Goal: Task Accomplishment & Management: Use online tool/utility

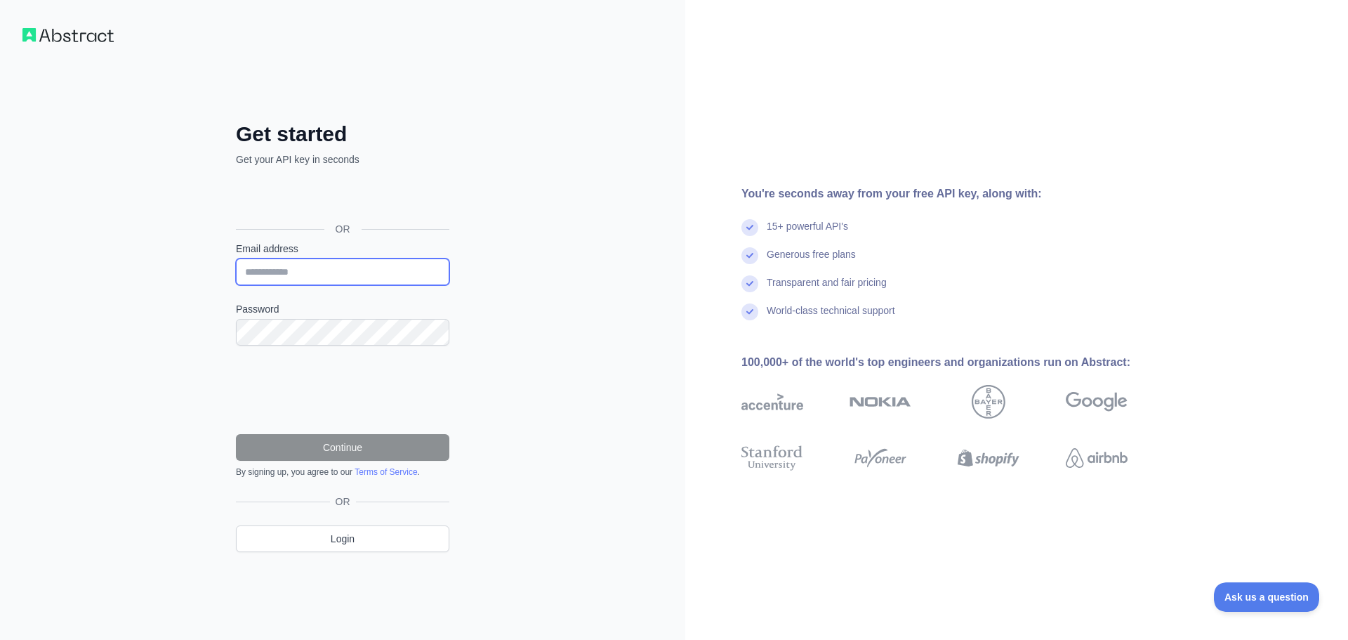
click at [288, 281] on input "Email address" at bounding box center [342, 271] width 213 height 27
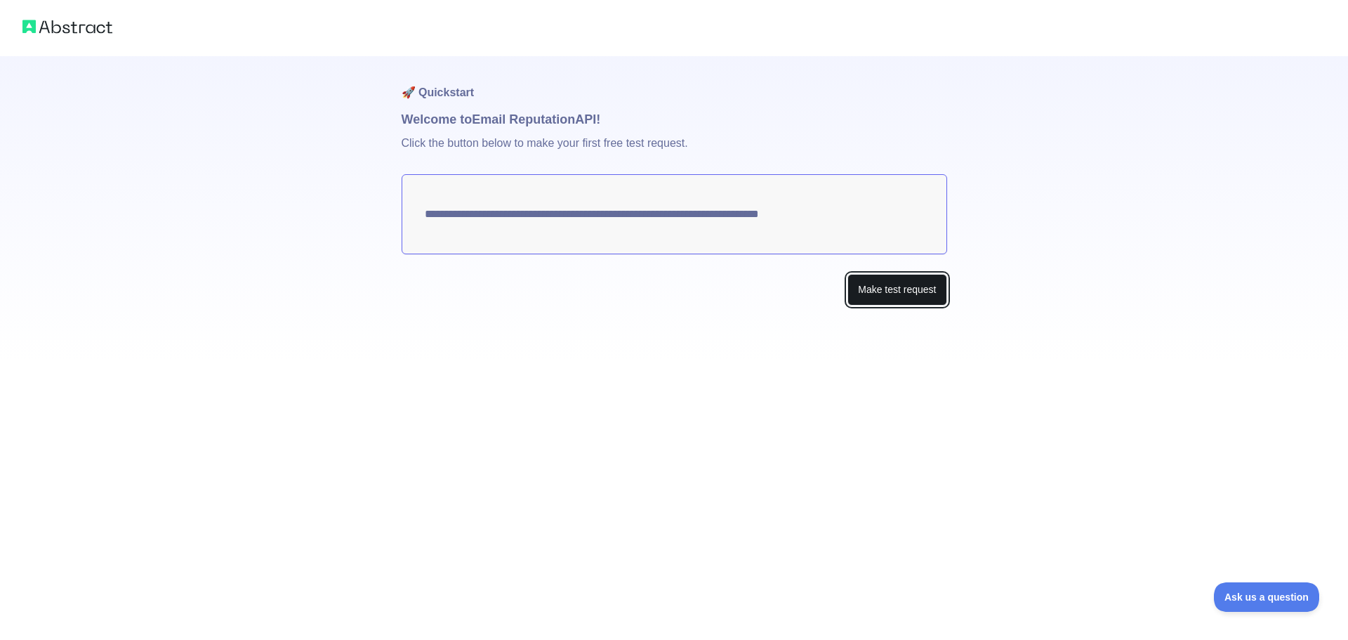
click at [874, 286] on button "Make test request" at bounding box center [896, 290] width 99 height 32
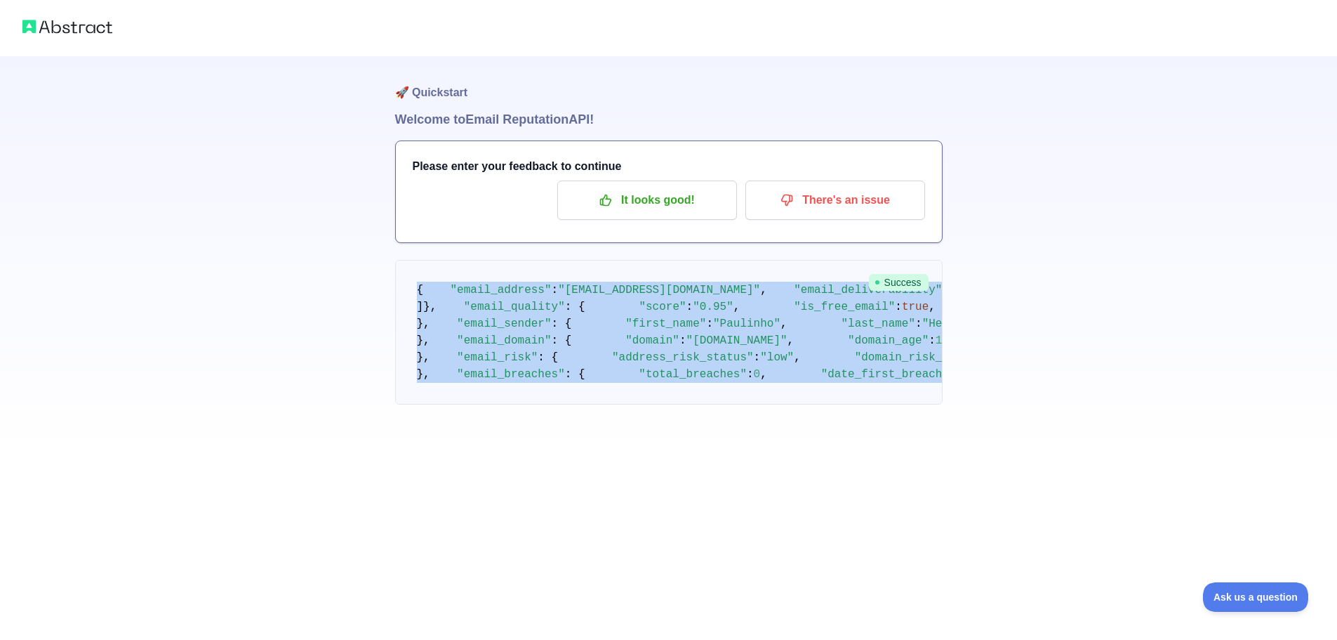
drag, startPoint x: 434, startPoint y: 555, endPoint x: 411, endPoint y: 291, distance: 265.6
click at [411, 291] on pre "{ "email_address" : "[EMAIL_ADDRESS][DOMAIN_NAME]" , "email_deliverability" : {…" at bounding box center [669, 332] width 548 height 145
copy code "{ "email_address" : "[EMAIL_ADDRESS][DOMAIN_NAME]" , "email_deliverability" : {…"
click at [662, 296] on span ""[EMAIL_ADDRESS][DOMAIN_NAME]"" at bounding box center [659, 290] width 202 height 13
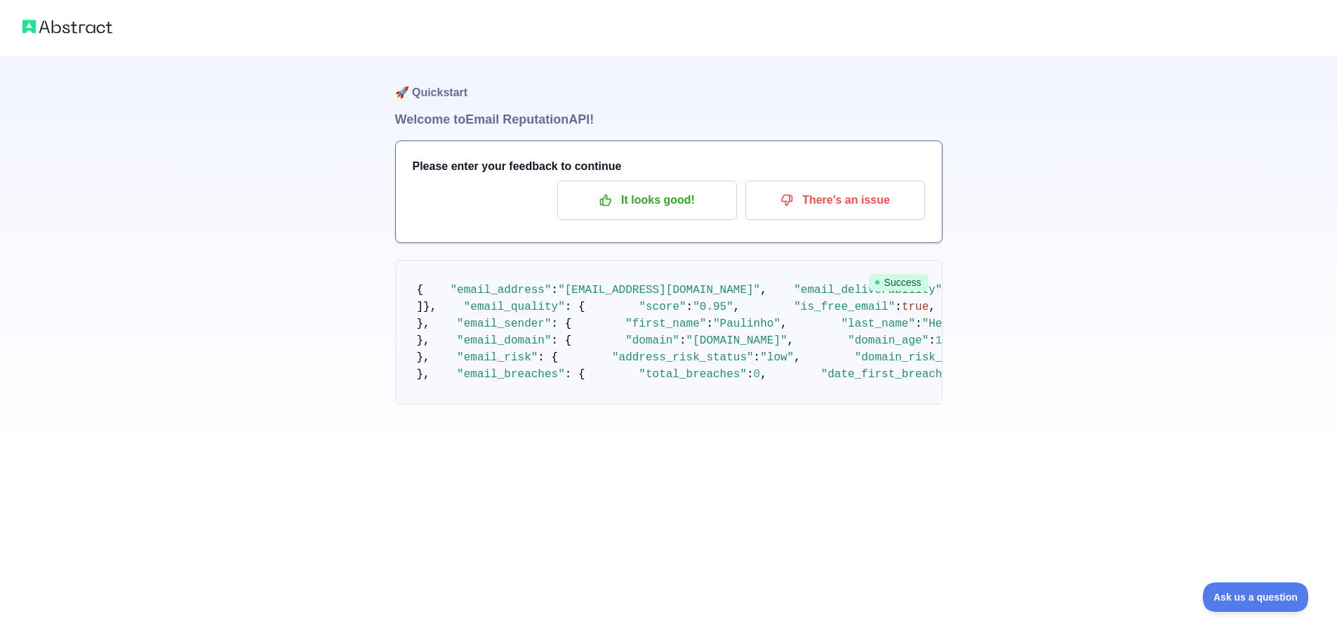
scroll to position [48, 0]
click at [80, 32] on img at bounding box center [67, 27] width 90 height 20
click at [41, 15] on div at bounding box center [668, 28] width 1337 height 56
click at [33, 25] on img at bounding box center [67, 27] width 90 height 20
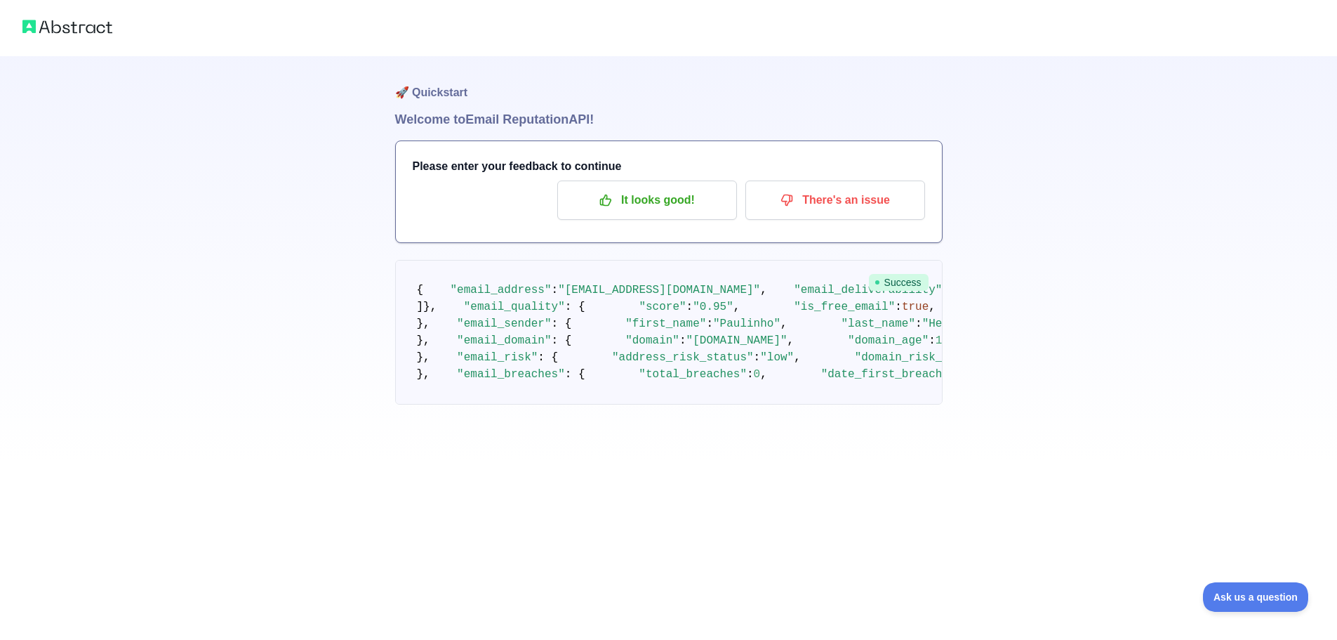
click at [34, 25] on img at bounding box center [67, 27] width 90 height 20
click at [687, 188] on p "It looks good!" at bounding box center [647, 200] width 159 height 24
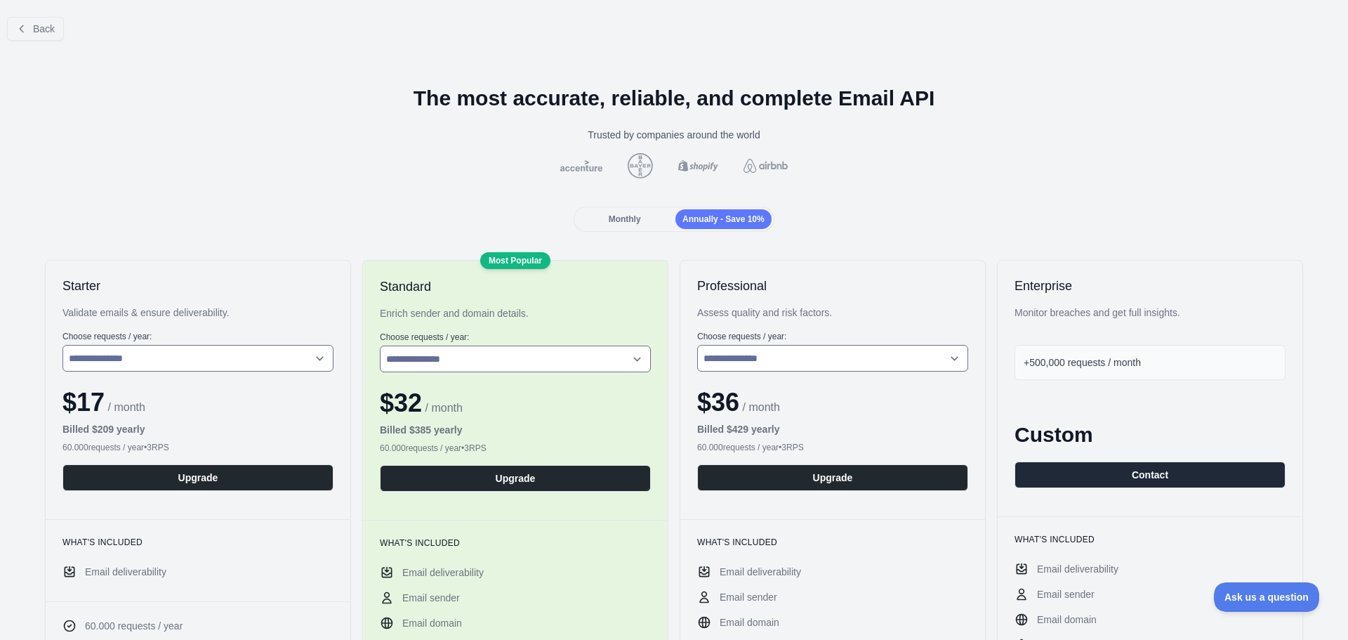
click at [635, 218] on span "Monthly" at bounding box center [625, 219] width 32 height 10
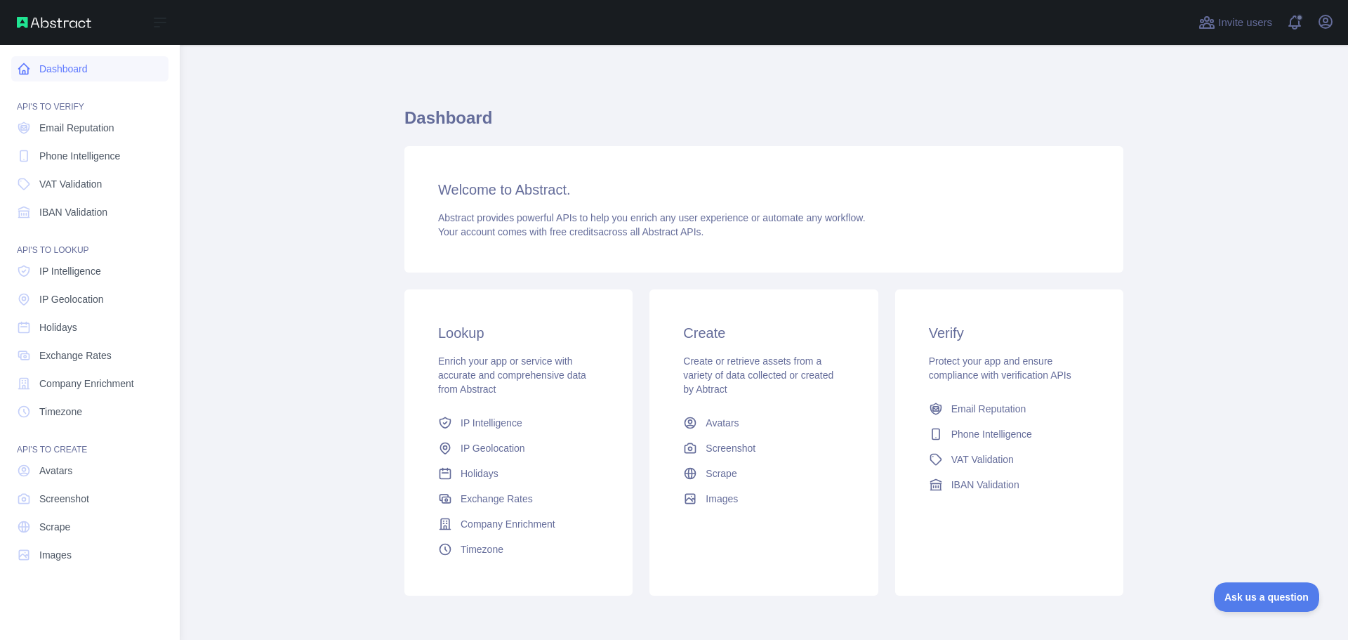
click at [81, 70] on link "Dashboard" at bounding box center [89, 68] width 157 height 25
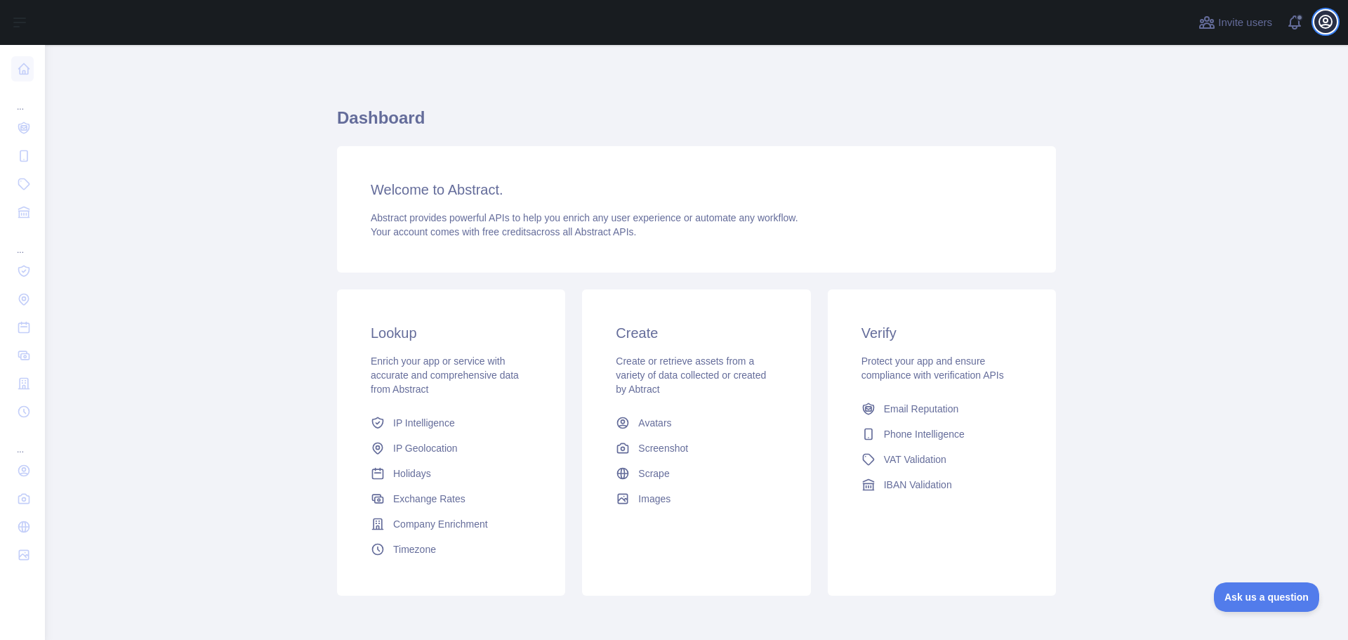
click at [1322, 27] on icon "button" at bounding box center [1325, 21] width 13 height 13
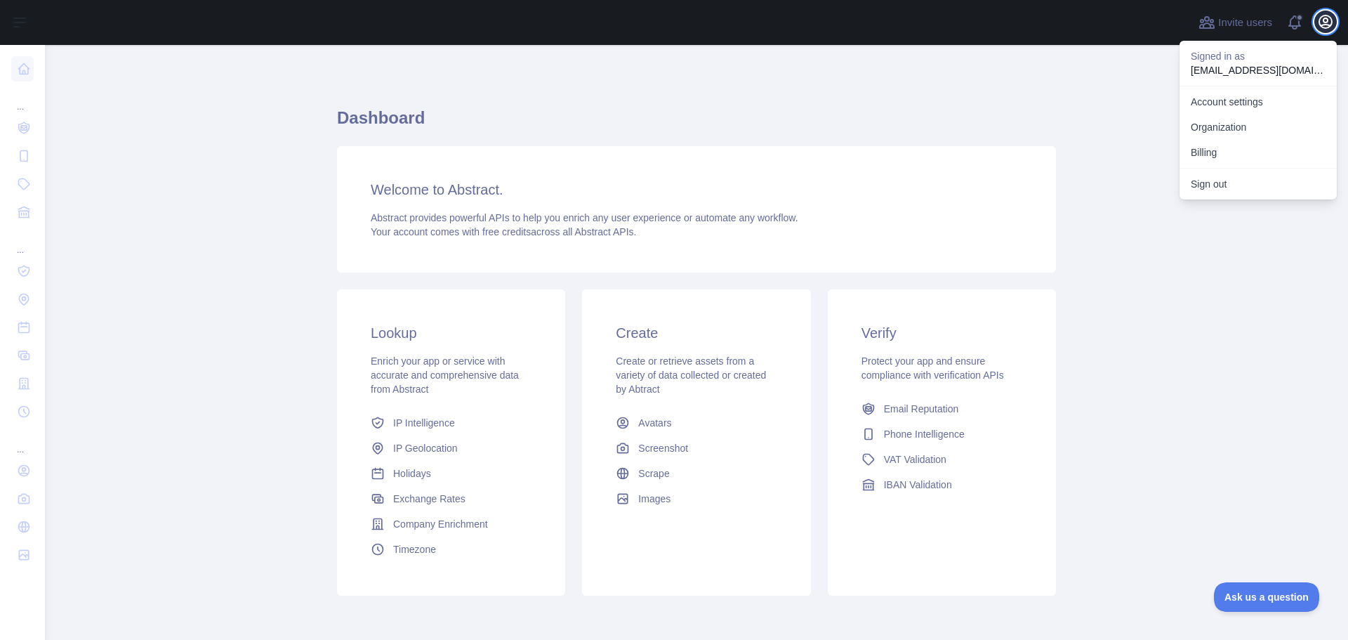
click at [1322, 27] on icon "button" at bounding box center [1325, 21] width 13 height 13
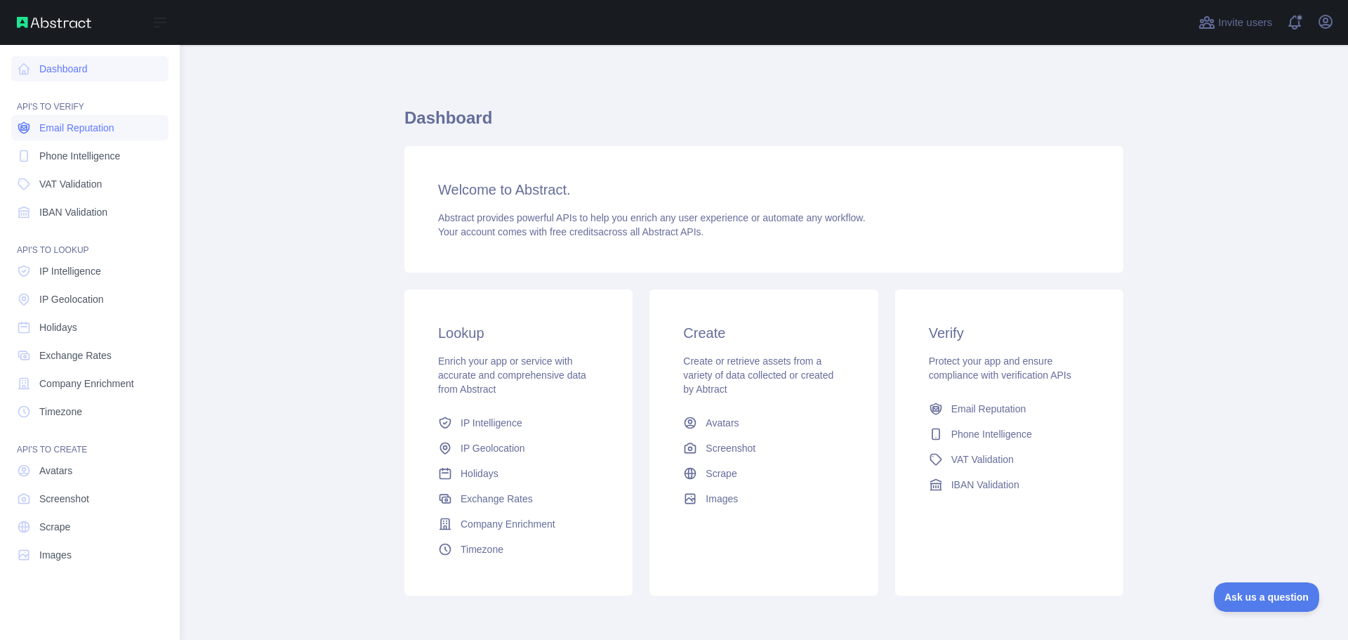
click at [103, 130] on span "Email Reputation" at bounding box center [76, 128] width 75 height 14
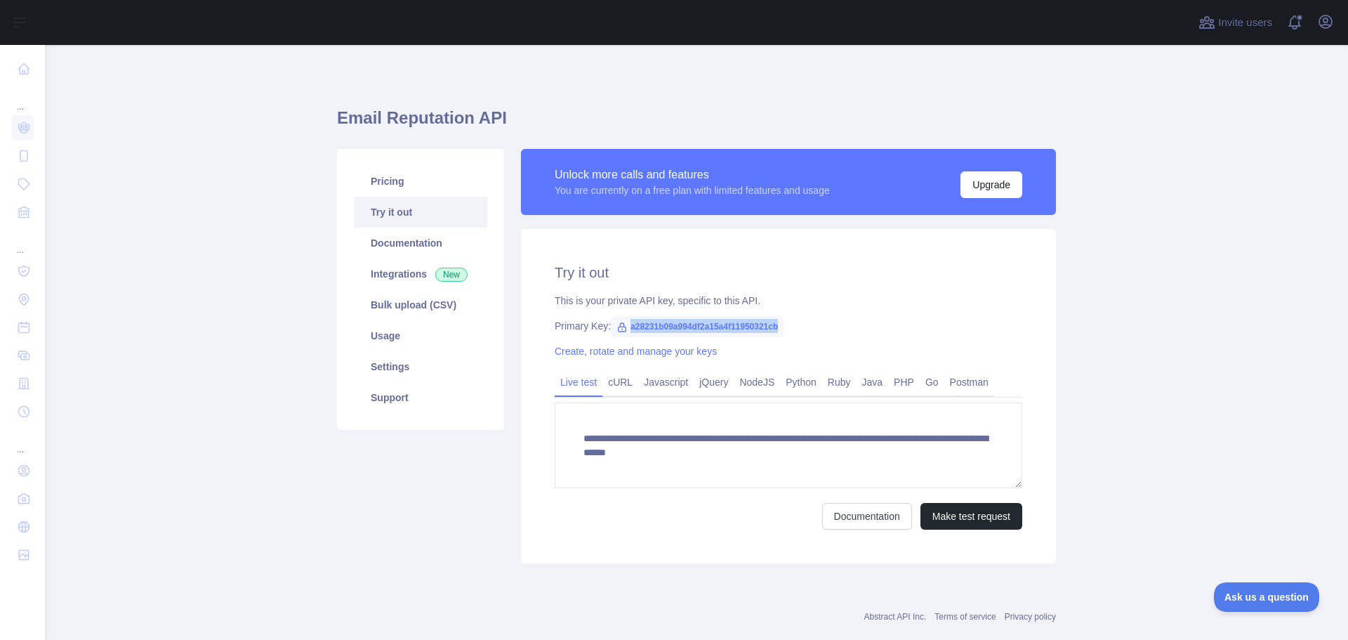
drag, startPoint x: 623, startPoint y: 324, endPoint x: 778, endPoint y: 330, distance: 155.3
click at [778, 330] on span "a28231b09a994df2a15a4f11950321cb" at bounding box center [697, 326] width 173 height 21
copy span "a28231b09a994df2a15a4f11950321cb"
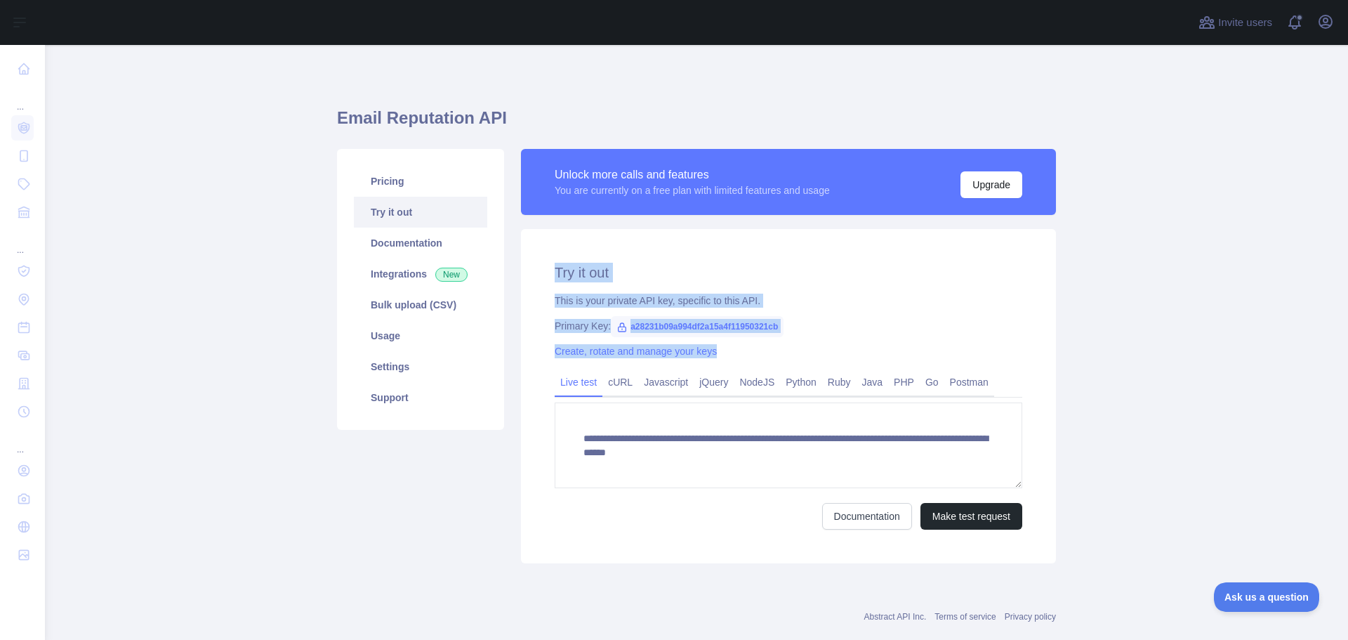
drag, startPoint x: 565, startPoint y: 272, endPoint x: 731, endPoint y: 339, distance: 178.6
click at [731, 339] on div "**********" at bounding box center [788, 396] width 535 height 334
copy div "Try it out This is your private API key, specific to this API. Primary Key: a28…"
click at [769, 303] on div "This is your private API key, specific to this API." at bounding box center [789, 300] width 468 height 14
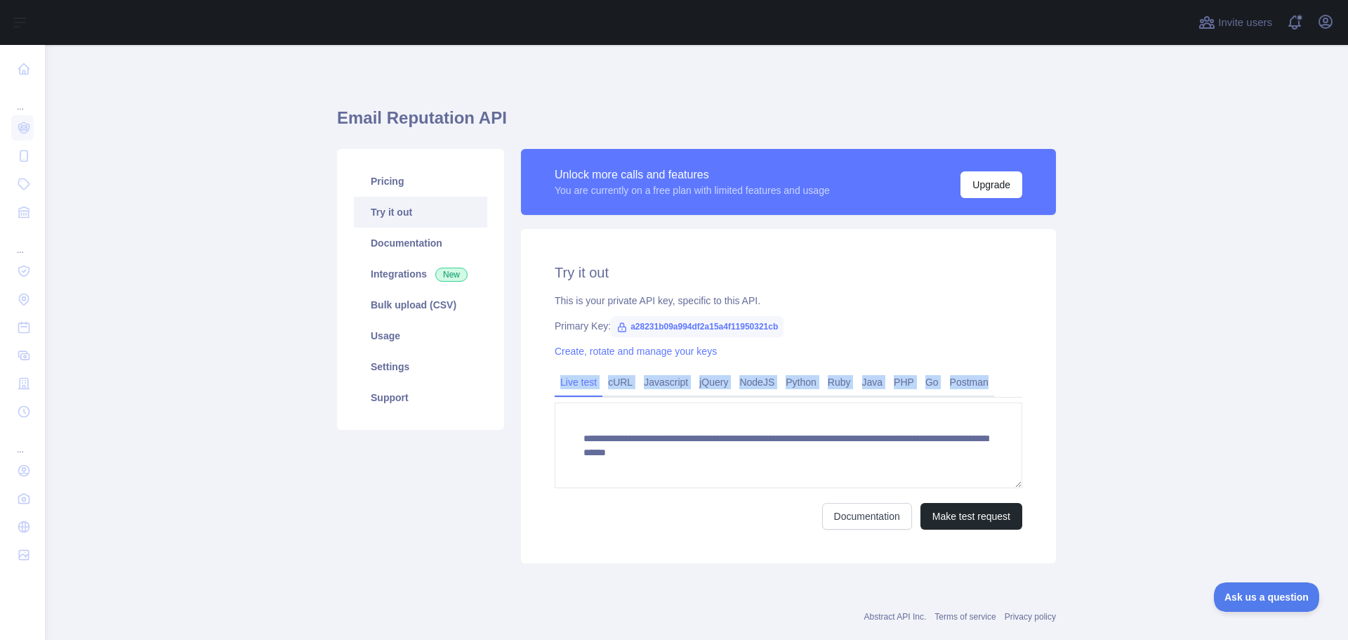
drag, startPoint x: 567, startPoint y: 362, endPoint x: 714, endPoint y: 456, distance: 174.7
click at [714, 456] on div "**********" at bounding box center [788, 396] width 535 height 334
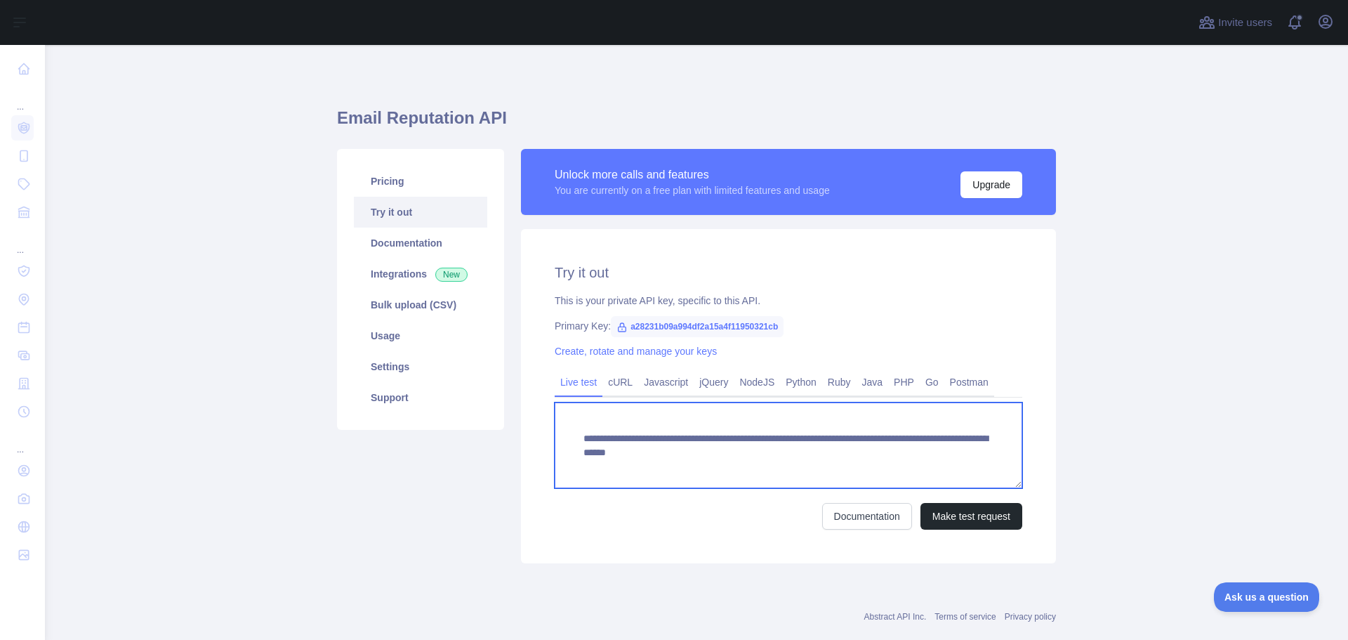
click at [736, 442] on textarea "**********" at bounding box center [789, 445] width 468 height 86
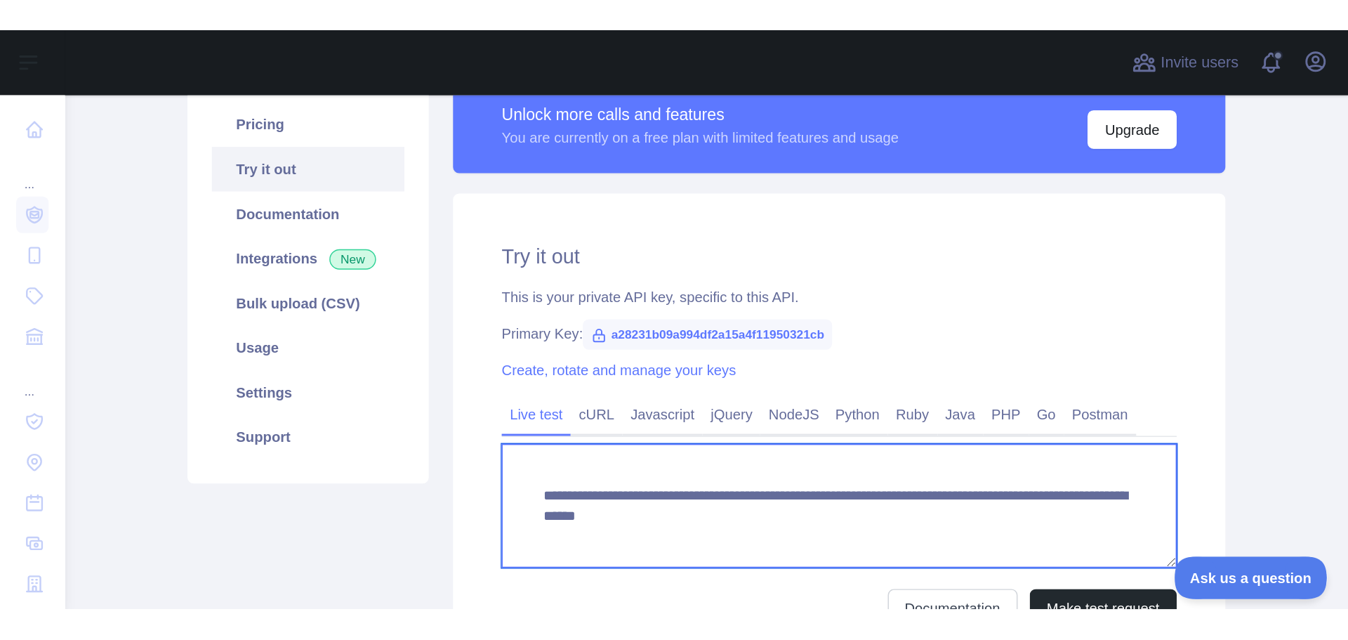
scroll to position [266, 0]
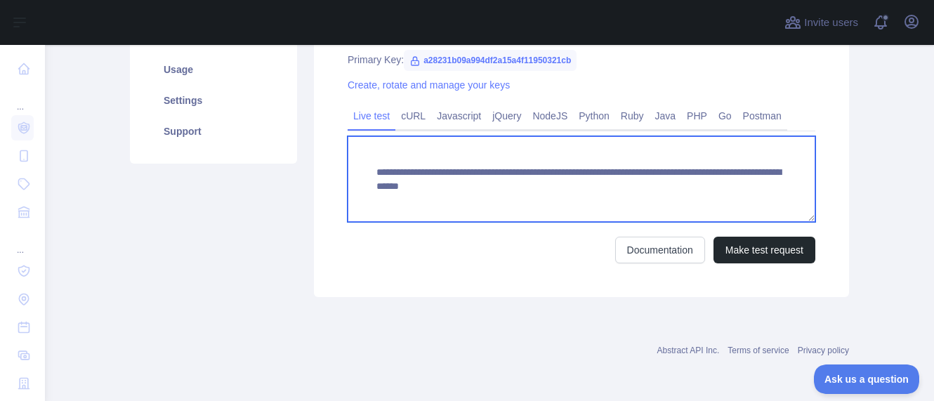
drag, startPoint x: 366, startPoint y: 171, endPoint x: 796, endPoint y: 194, distance: 431.0
click at [796, 194] on textarea "**********" at bounding box center [582, 179] width 468 height 86
click at [451, 171] on textarea "**********" at bounding box center [582, 179] width 468 height 86
drag, startPoint x: 765, startPoint y: 186, endPoint x: 264, endPoint y: 162, distance: 501.2
click at [264, 162] on div "**********" at bounding box center [489, 89] width 736 height 431
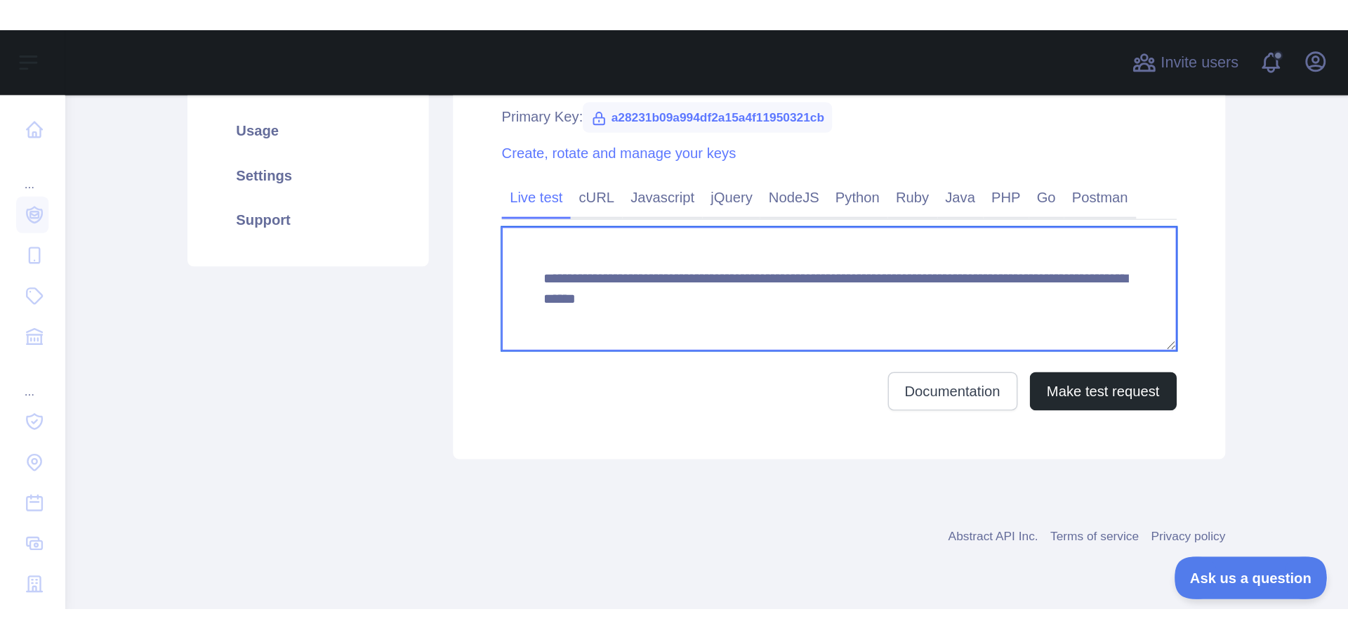
scroll to position [27, 0]
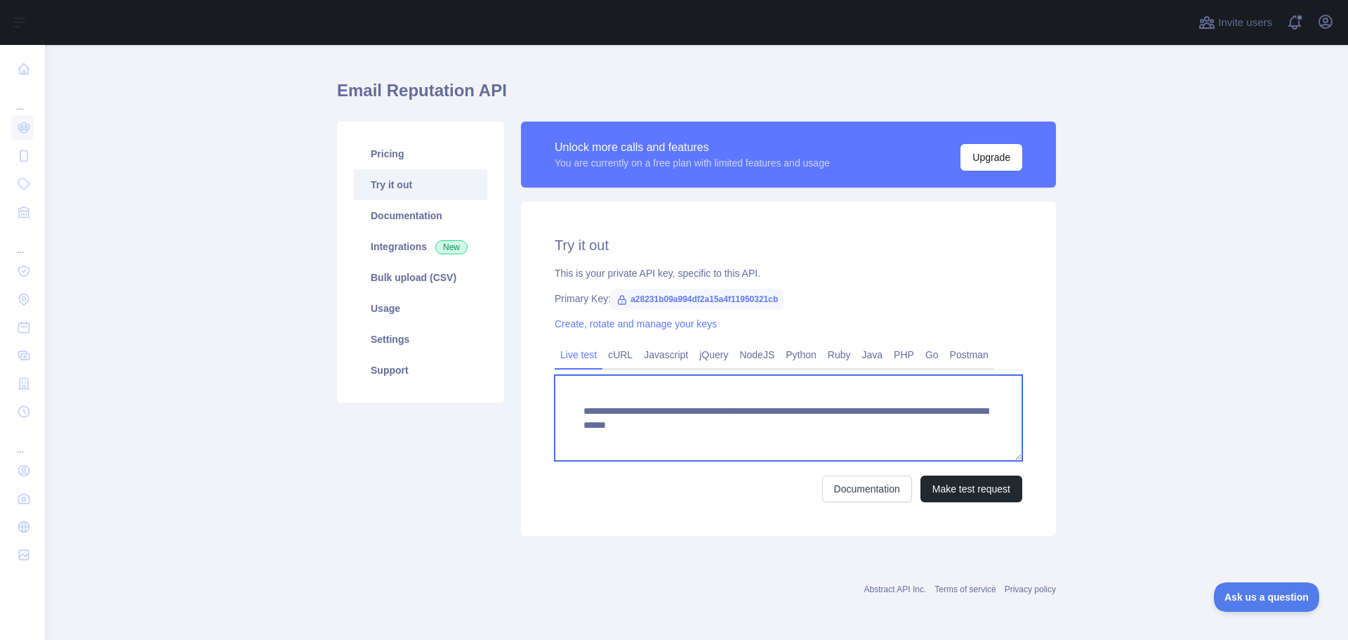
click at [727, 428] on textarea "**********" at bounding box center [789, 418] width 468 height 86
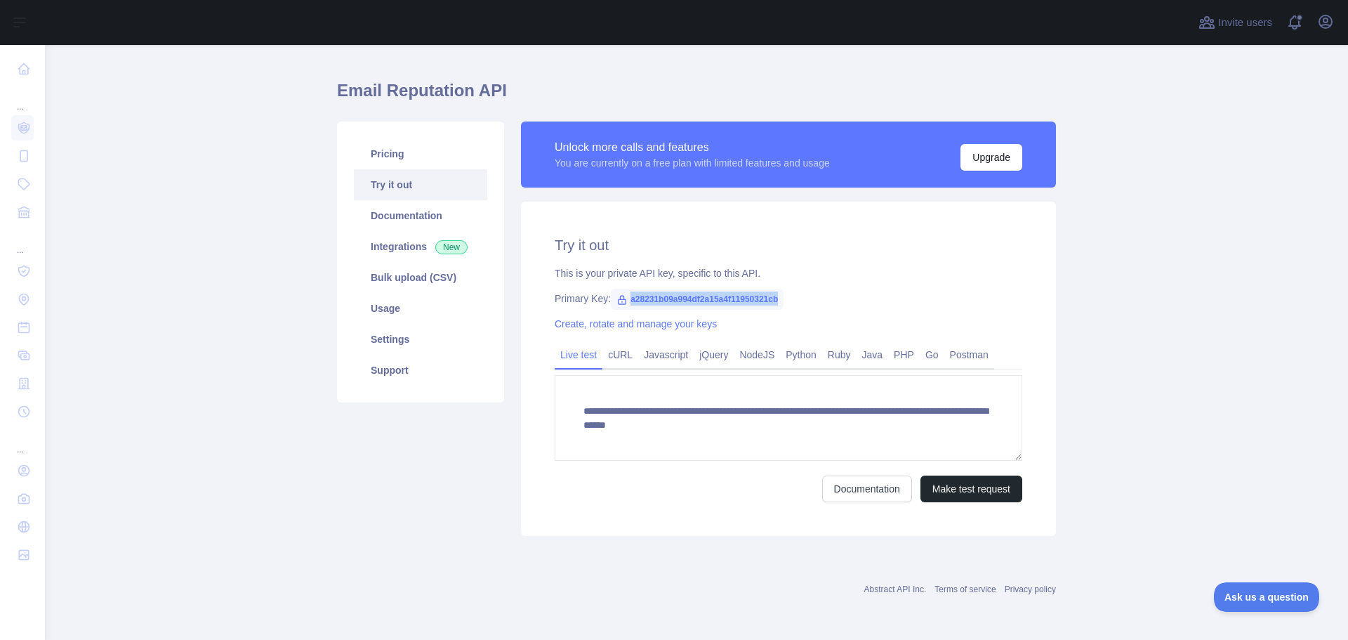
drag, startPoint x: 623, startPoint y: 299, endPoint x: 775, endPoint y: 306, distance: 151.8
click at [775, 306] on span "a28231b09a994df2a15a4f11950321cb" at bounding box center [697, 299] width 173 height 21
copy span "a28231b09a994df2a15a4f11950321cb"
click at [606, 357] on link "cURL" at bounding box center [620, 354] width 36 height 22
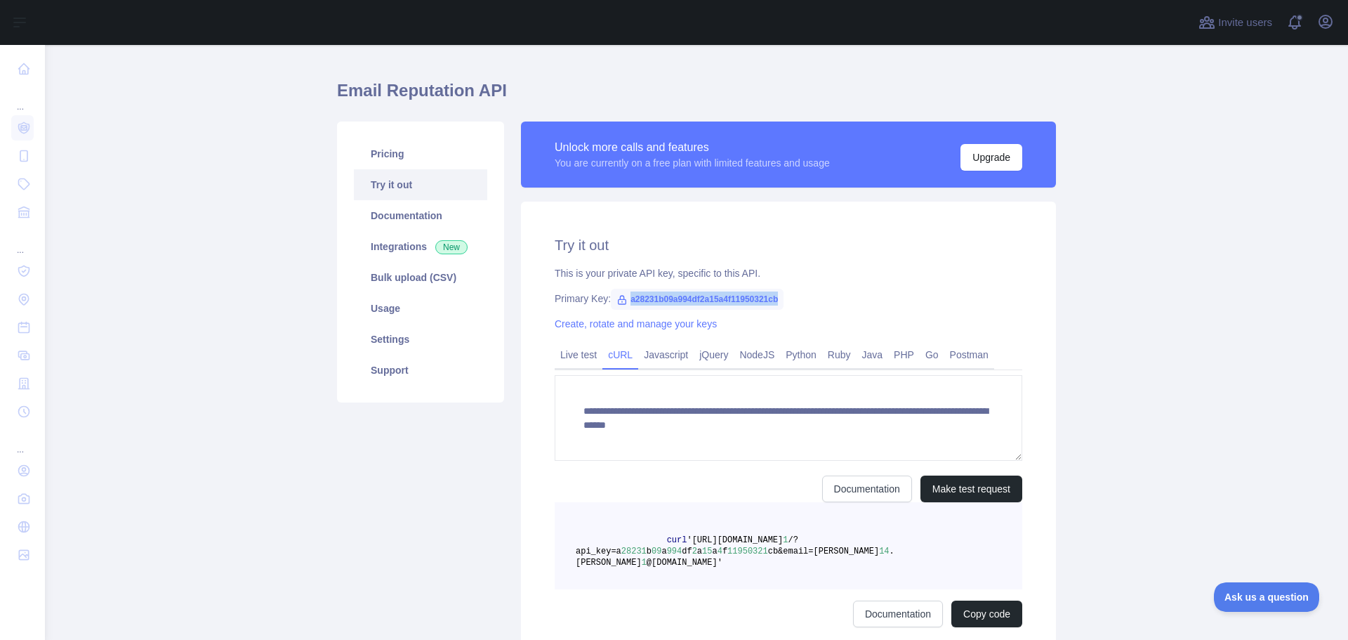
scroll to position [14, 0]
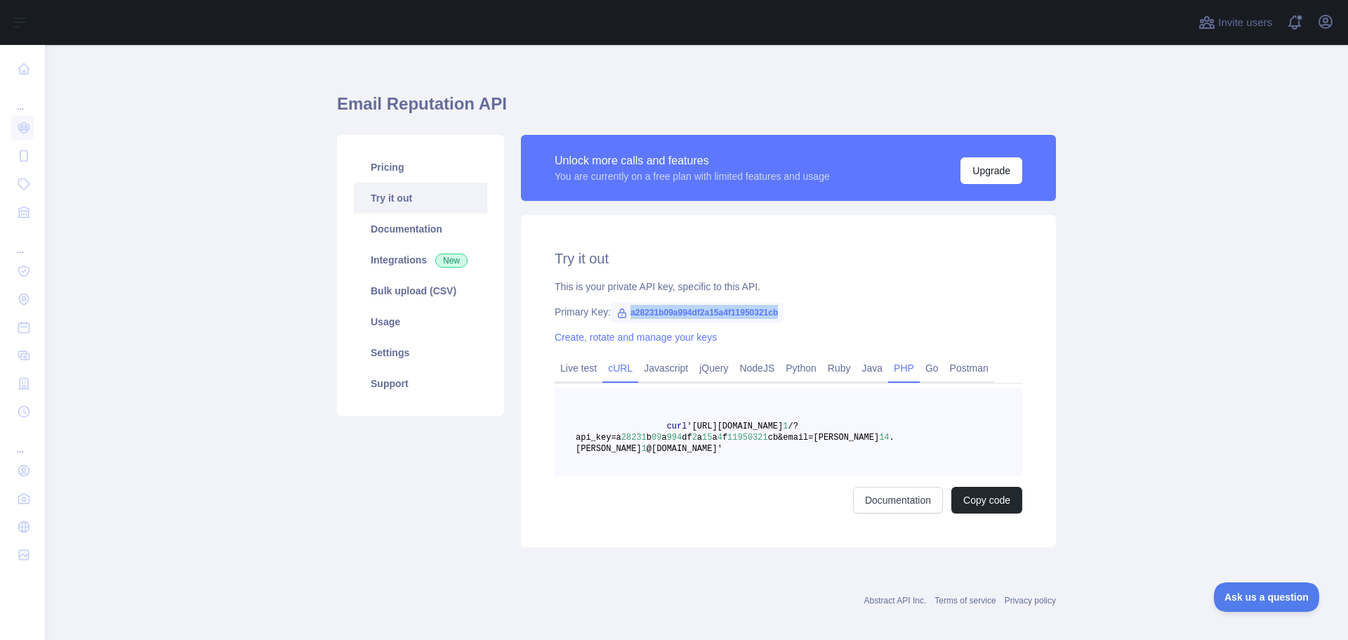
click at [890, 366] on link "PHP" at bounding box center [904, 368] width 32 height 22
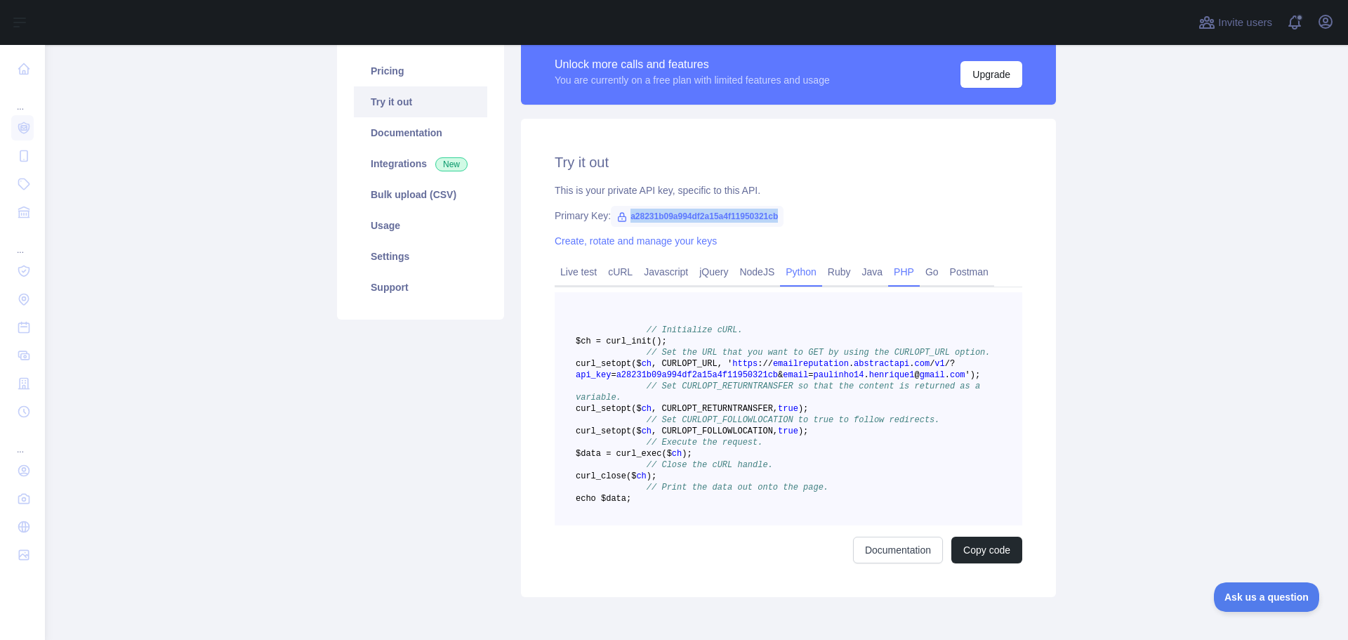
scroll to position [84, 0]
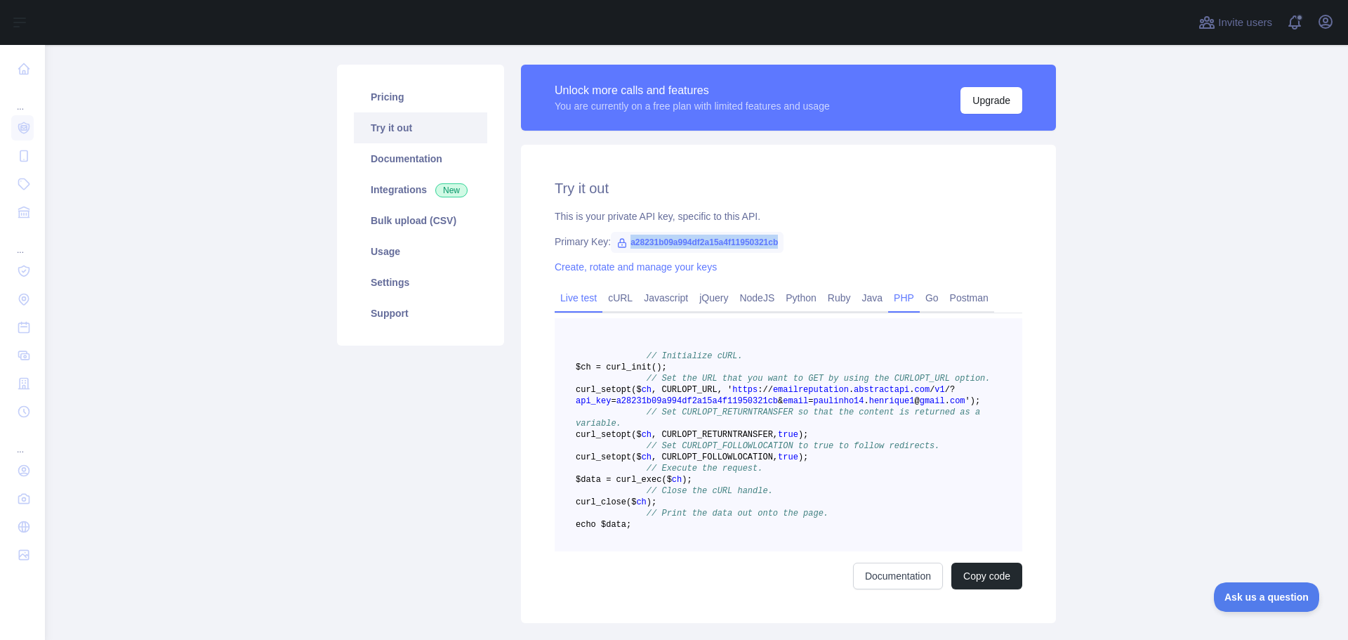
click at [567, 294] on link "Live test" at bounding box center [579, 297] width 48 height 22
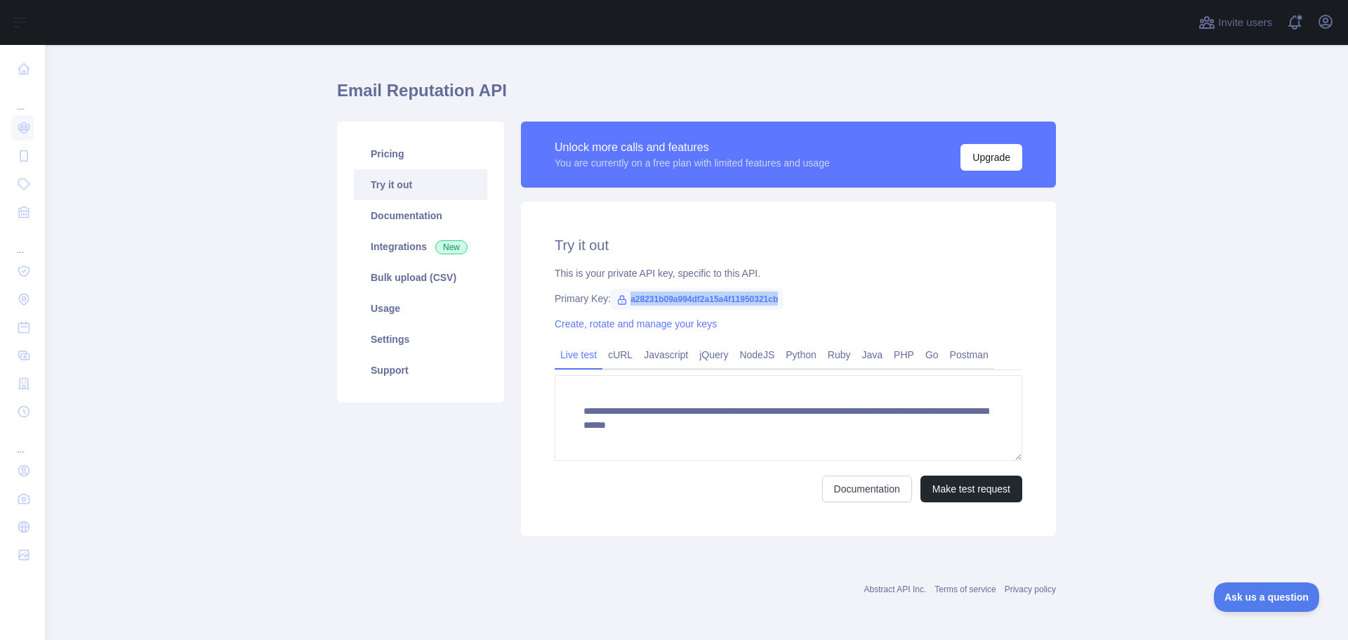
scroll to position [27, 0]
copy span "a28231b09a994df2a15a4f11950321cb"
click at [995, 489] on button "Make test request" at bounding box center [971, 488] width 102 height 27
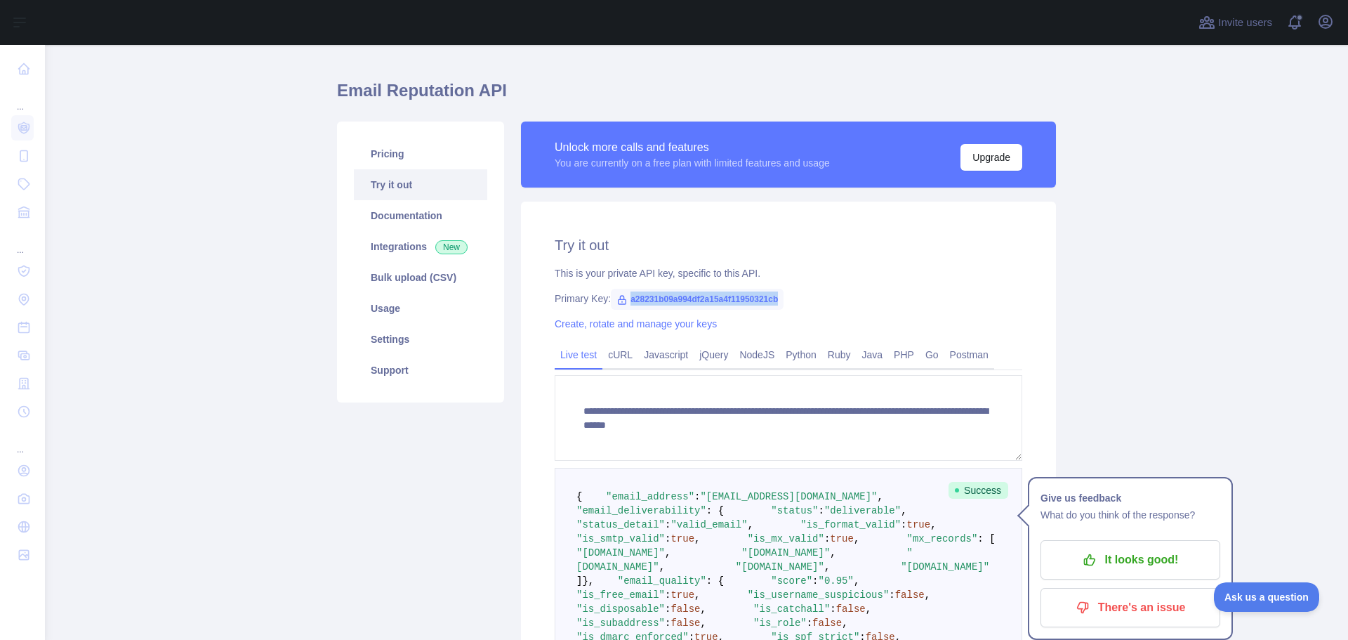
click at [665, 297] on span "a28231b09a994df2a15a4f11950321cb" at bounding box center [697, 299] width 173 height 21
drag, startPoint x: 622, startPoint y: 296, endPoint x: 773, endPoint y: 298, distance: 151.0
click at [773, 298] on span "a28231b09a994df2a15a4f11950321cb" at bounding box center [697, 299] width 173 height 21
copy span "a28231b09a994df2a15a4f11950321cb"
click at [685, 323] on link "Create, rotate and manage your keys" at bounding box center [636, 323] width 162 height 11
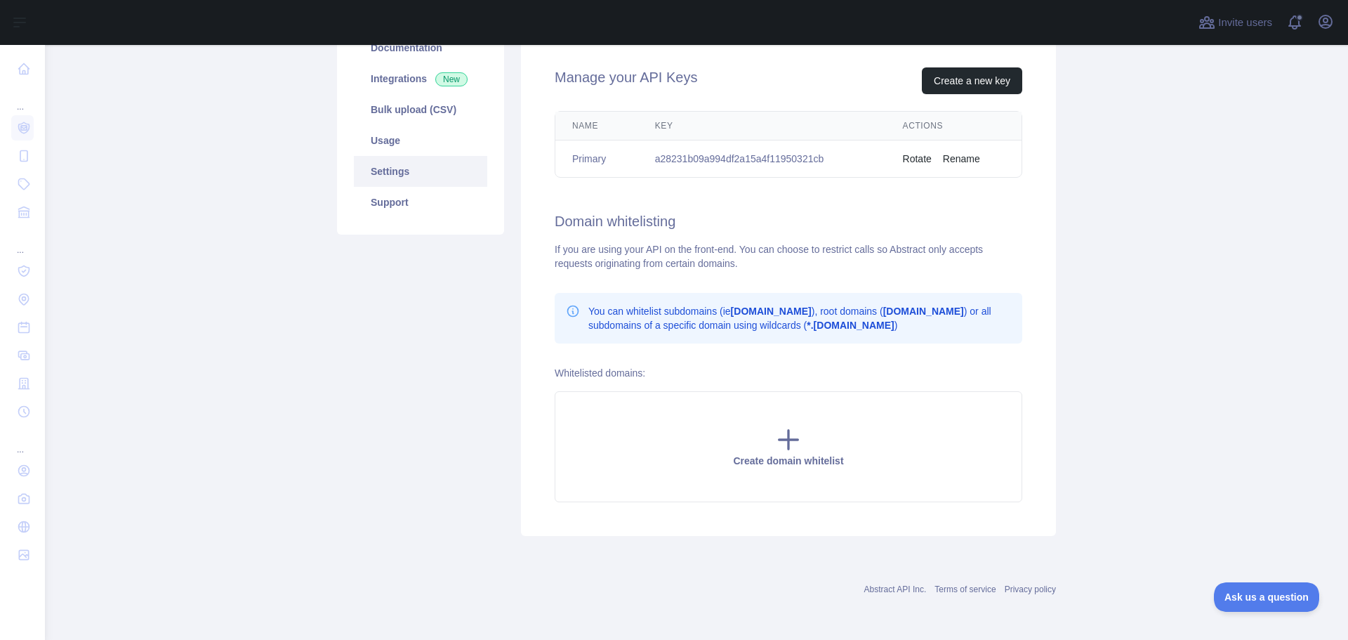
scroll to position [55, 0]
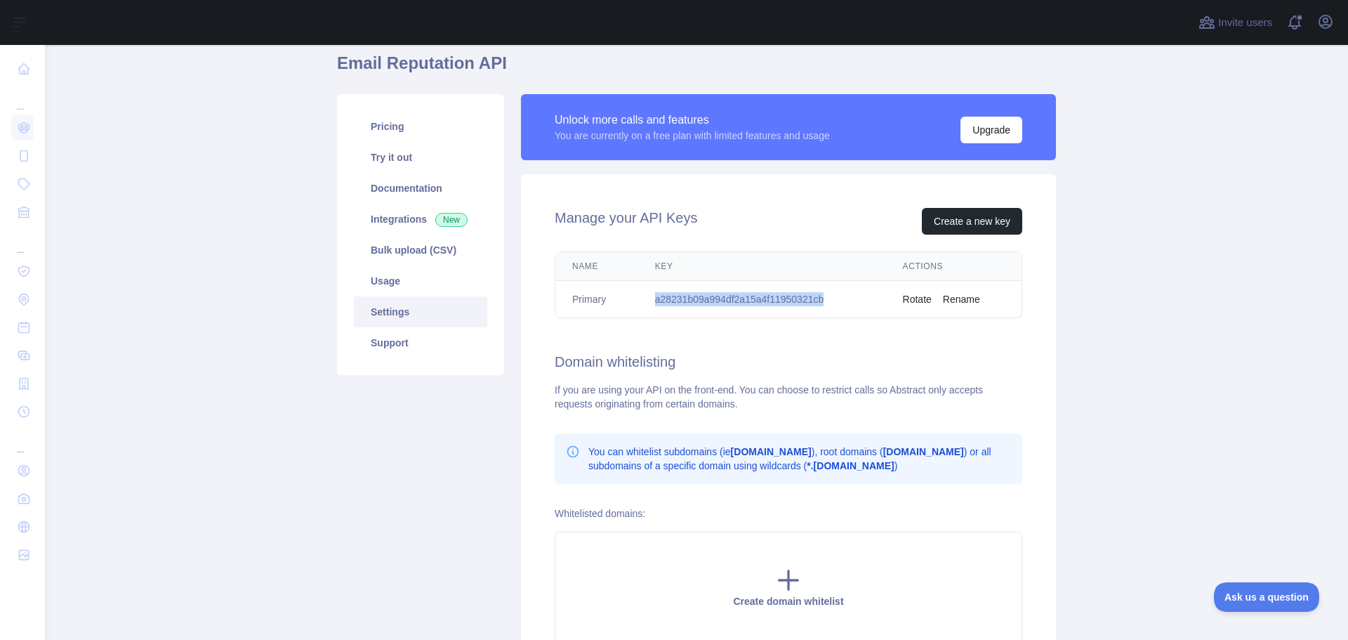
drag, startPoint x: 651, startPoint y: 296, endPoint x: 824, endPoint y: 303, distance: 172.9
click at [824, 303] on td "a28231b09a994df2a15a4f11950321cb" at bounding box center [762, 299] width 248 height 37
copy td "a28231b09a994df2a15a4f11950321cb"
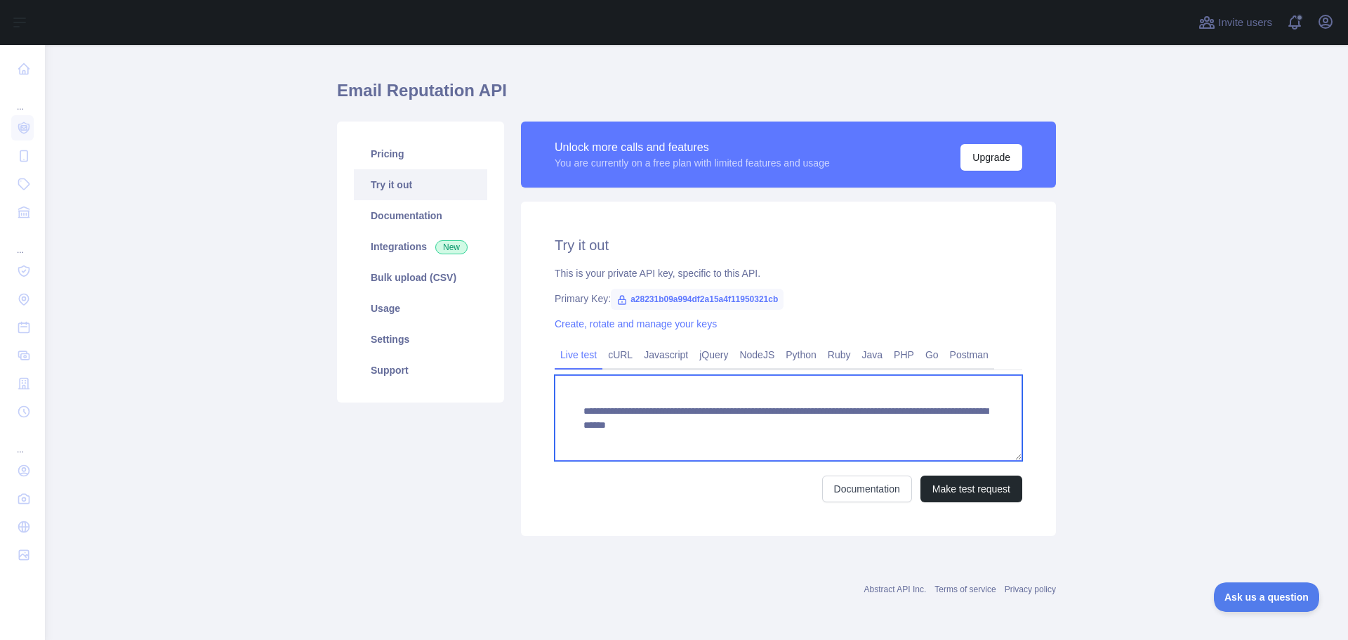
drag, startPoint x: 561, startPoint y: 408, endPoint x: 1024, endPoint y: 442, distance: 464.0
click at [1024, 442] on div "**********" at bounding box center [788, 368] width 535 height 334
